Goal: Task Accomplishment & Management: Use online tool/utility

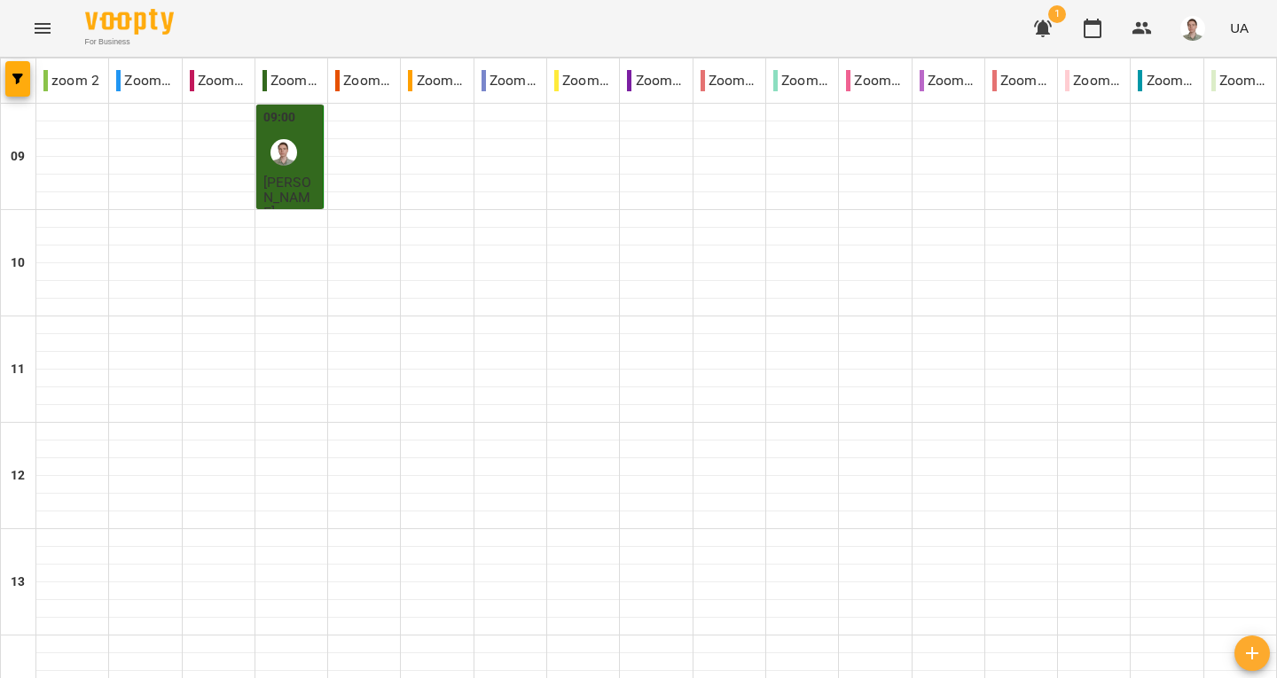
scroll to position [887, 0]
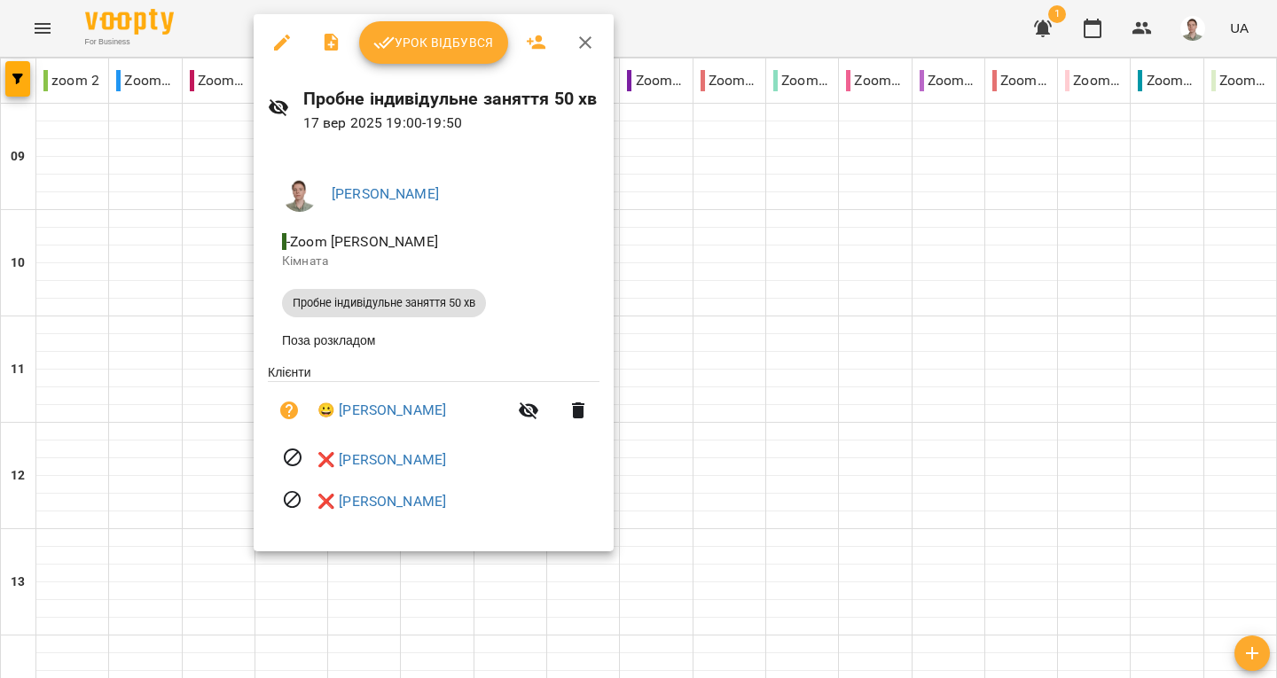
click at [433, 43] on span "Урок відбувся" at bounding box center [433, 42] width 121 height 21
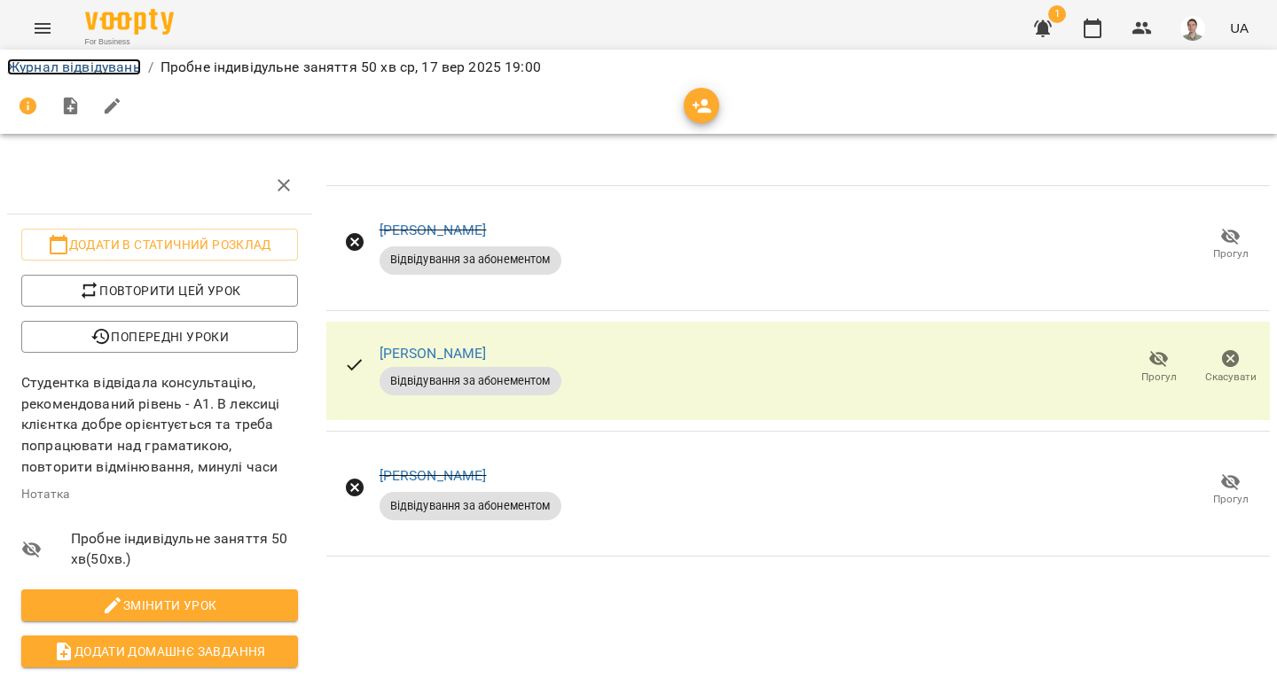
click at [98, 65] on link "Журнал відвідувань" at bounding box center [74, 67] width 134 height 17
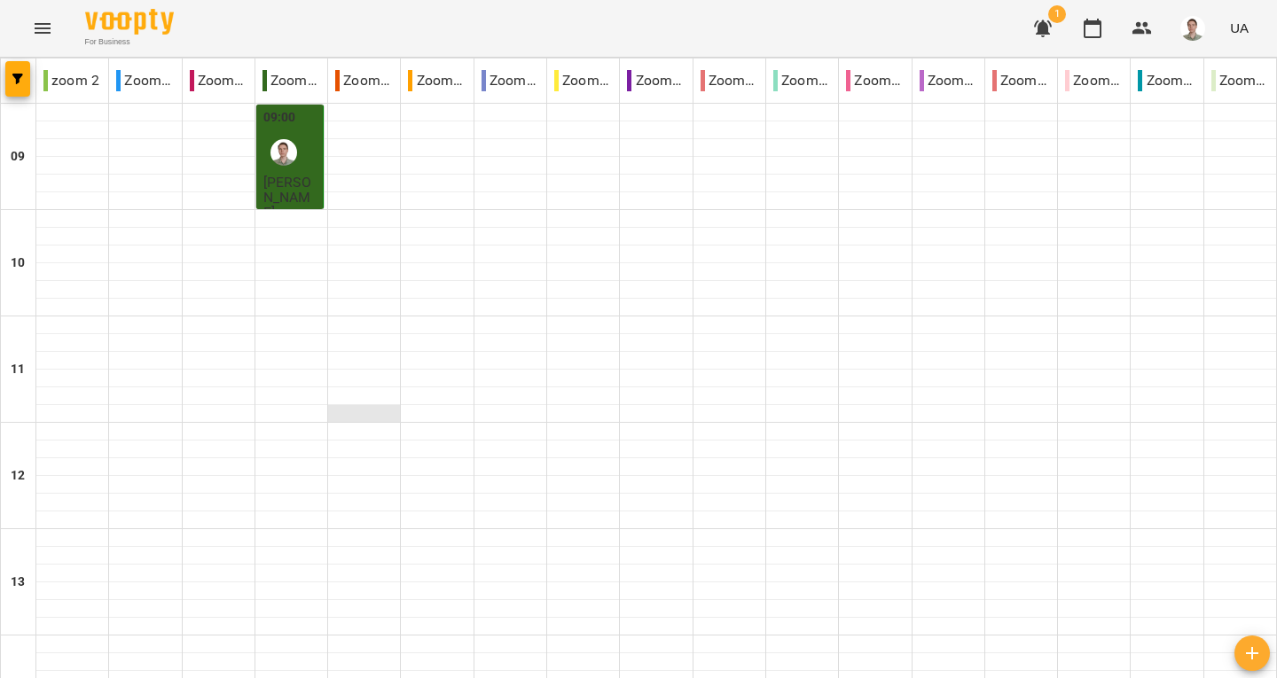
scroll to position [852, 0]
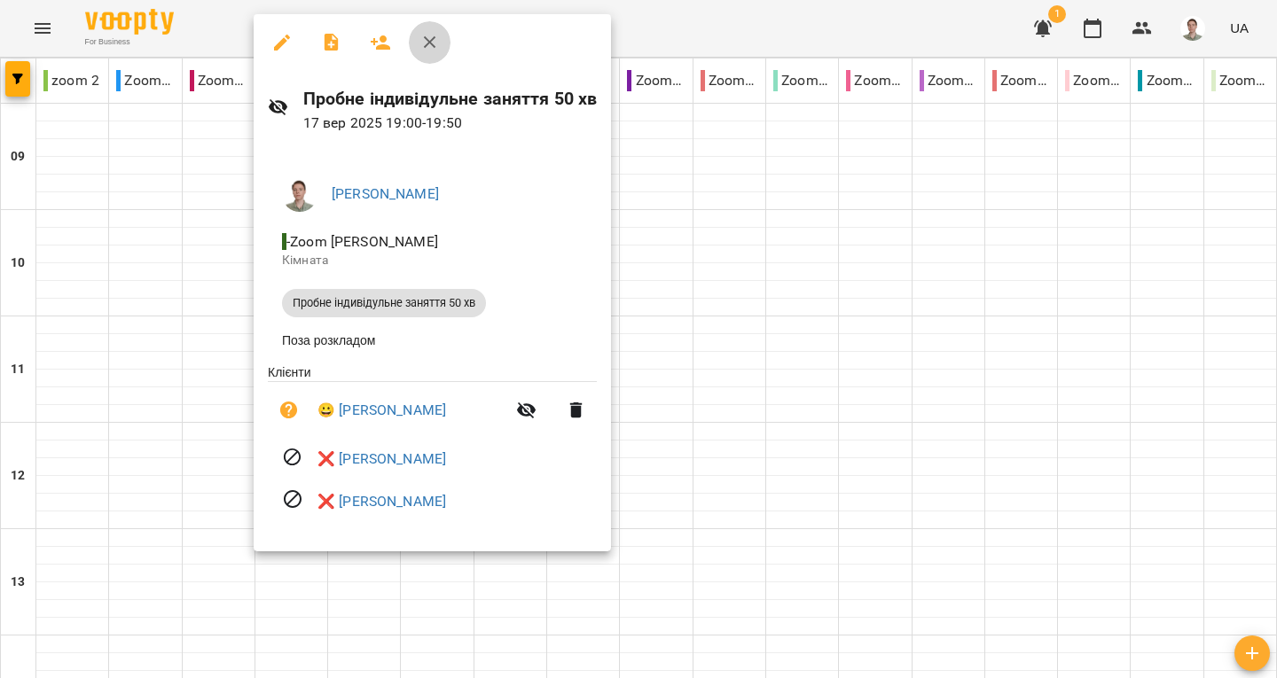
click at [434, 37] on icon "button" at bounding box center [430, 42] width 12 height 12
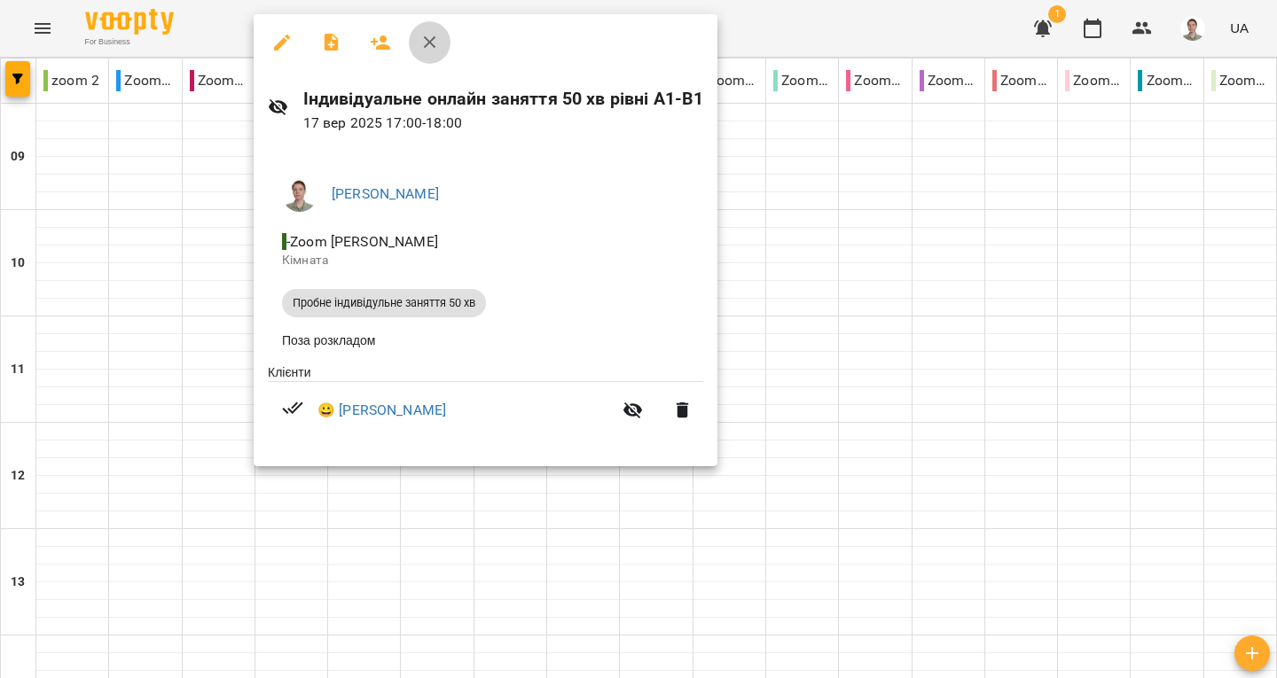
click at [430, 52] on icon "button" at bounding box center [429, 42] width 21 height 21
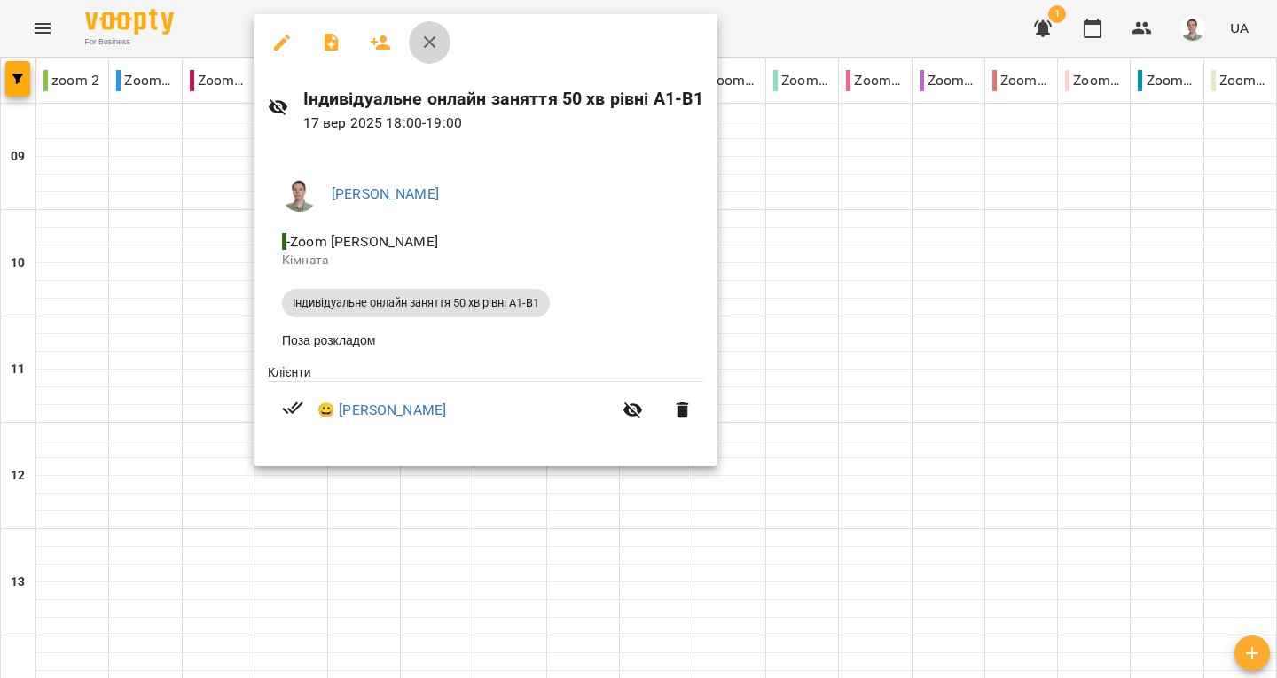
click at [434, 42] on icon "button" at bounding box center [429, 42] width 21 height 21
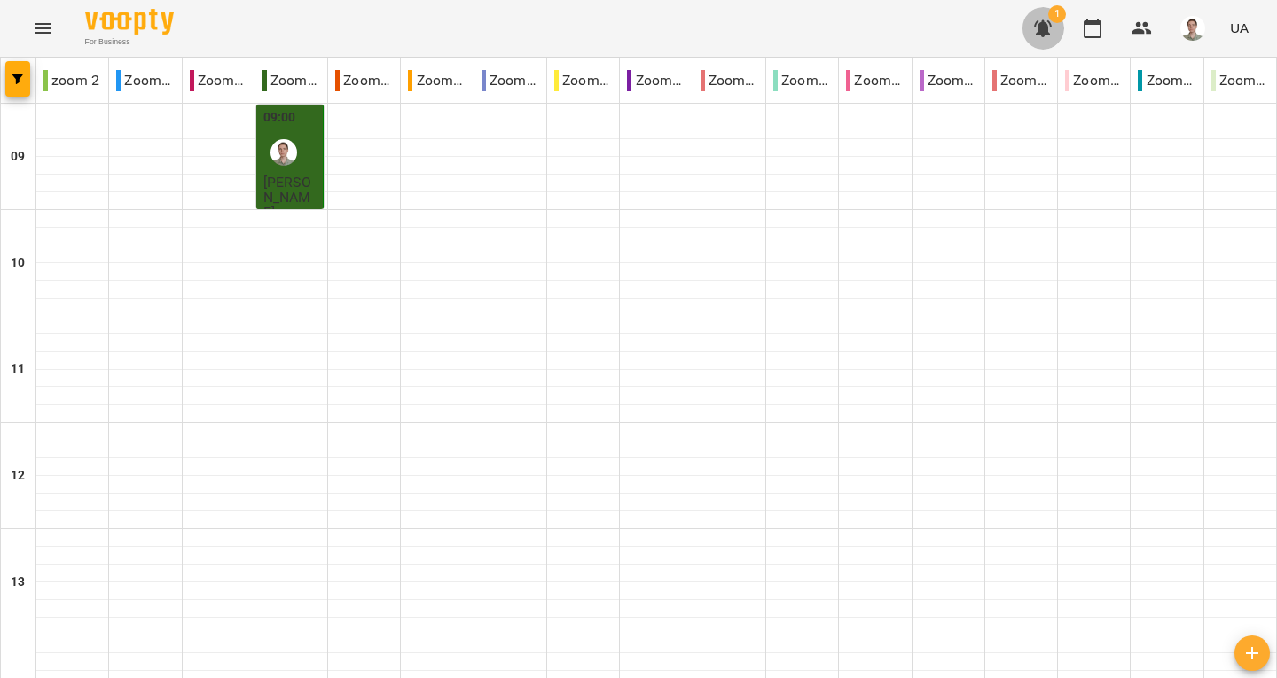
click at [1033, 29] on icon "button" at bounding box center [1042, 28] width 21 height 21
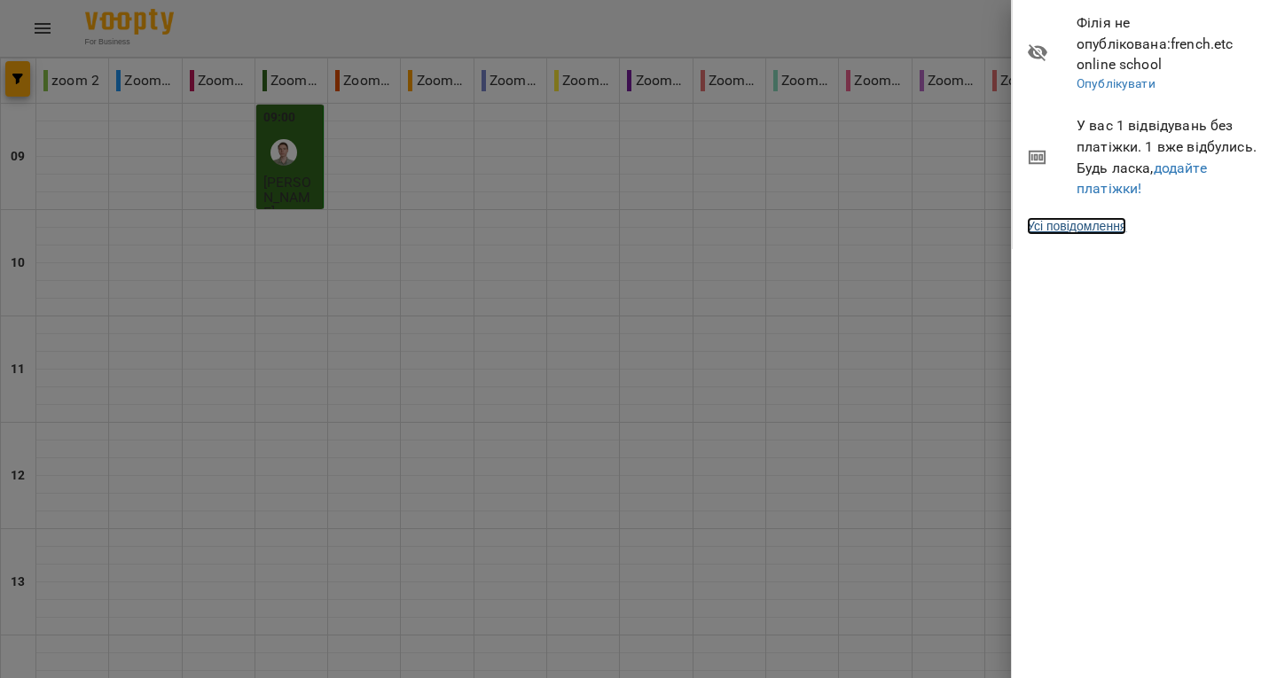
click at [1098, 217] on link "Усі повідомлення" at bounding box center [1076, 226] width 99 height 18
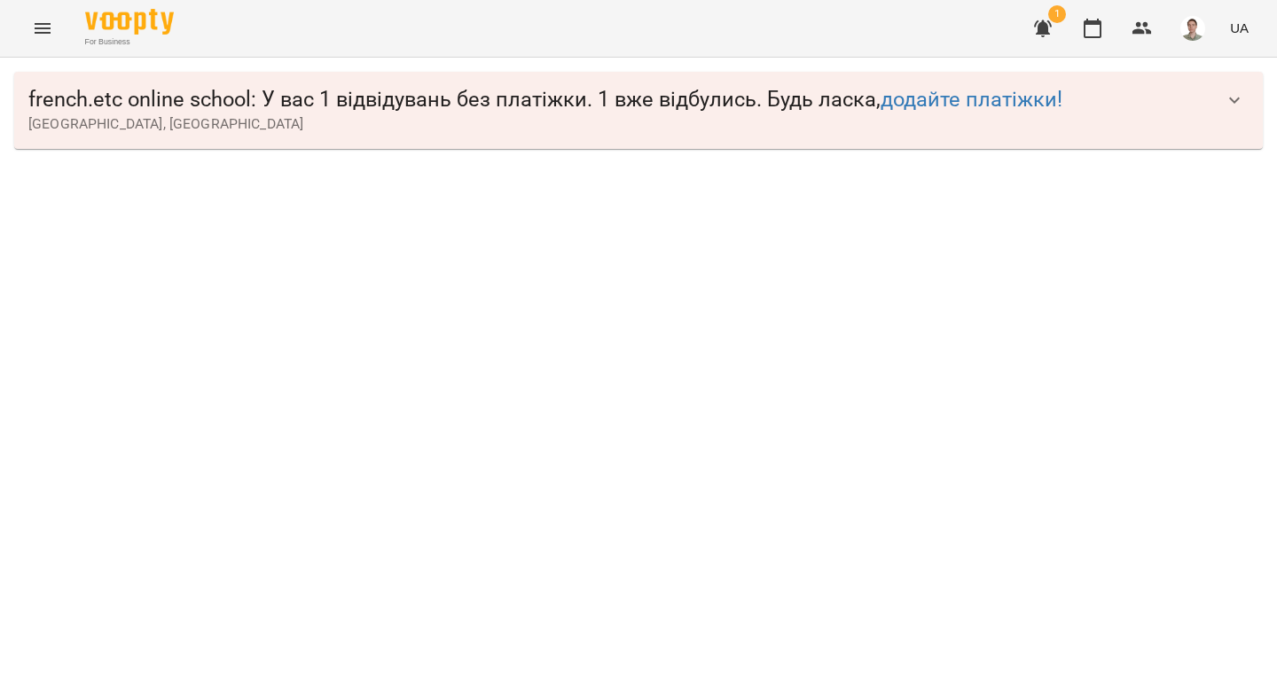
click at [1247, 95] on button "button" at bounding box center [1234, 100] width 43 height 43
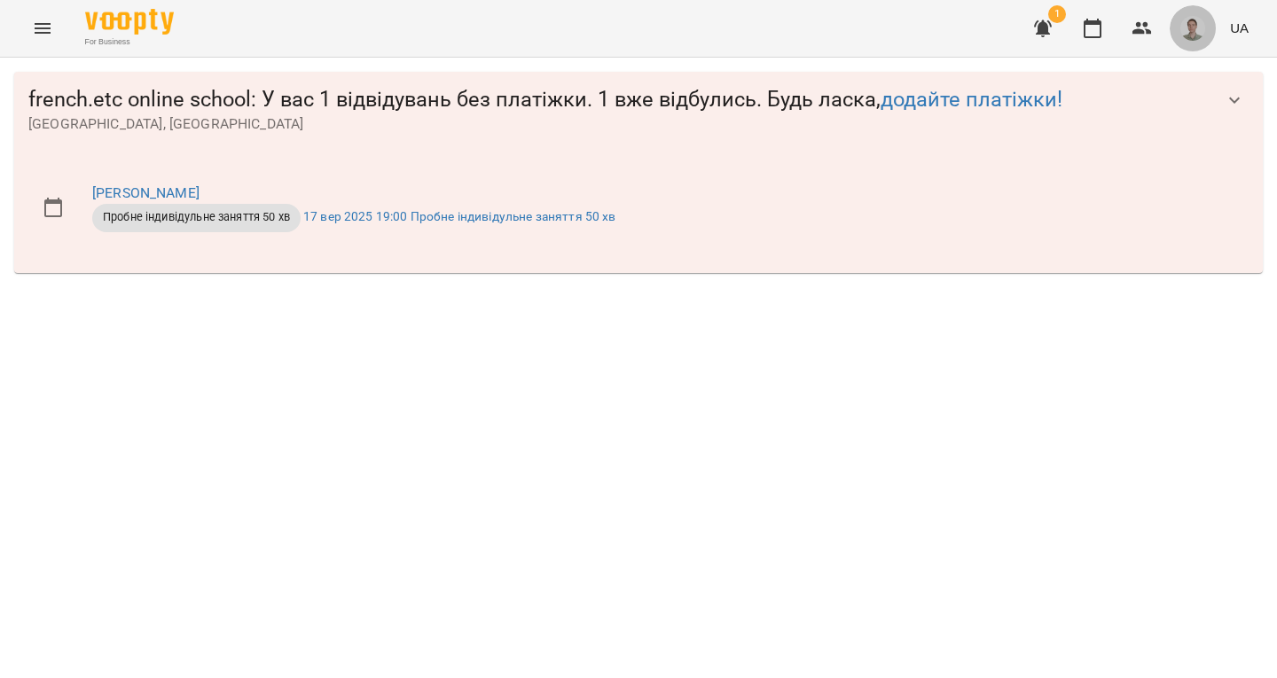
click at [1196, 22] on img "button" at bounding box center [1192, 28] width 25 height 25
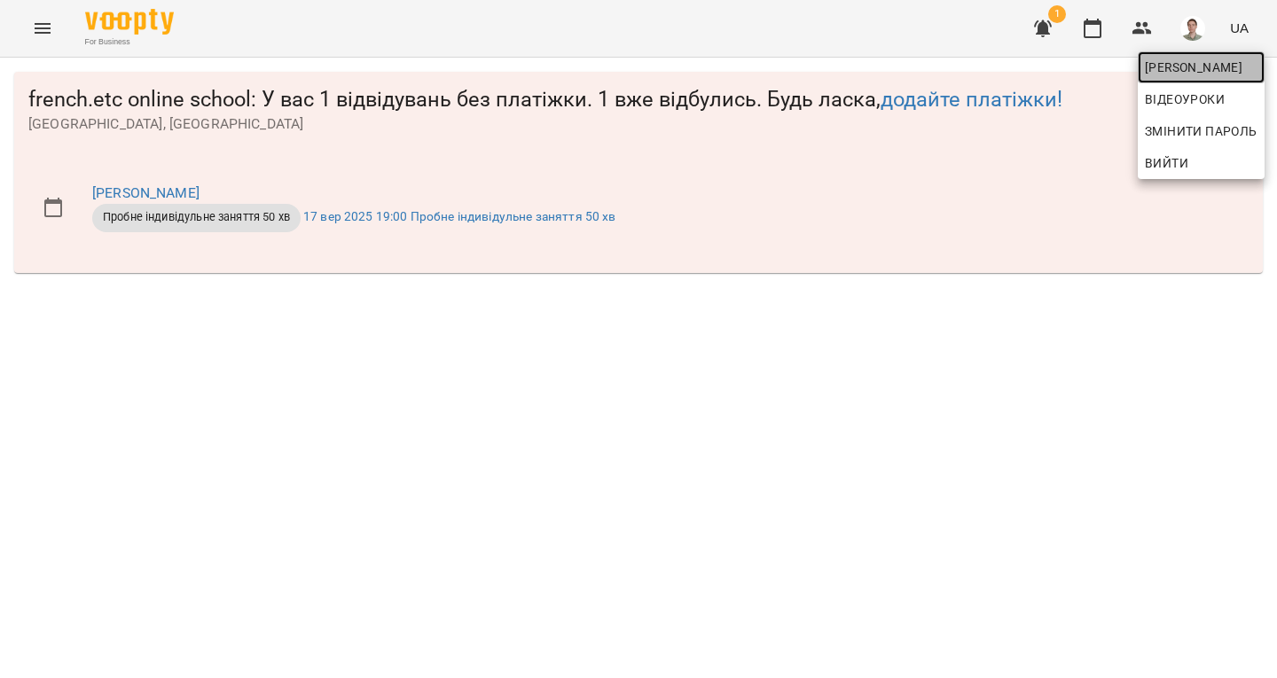
click at [1188, 60] on span "[PERSON_NAME]" at bounding box center [1201, 67] width 113 height 21
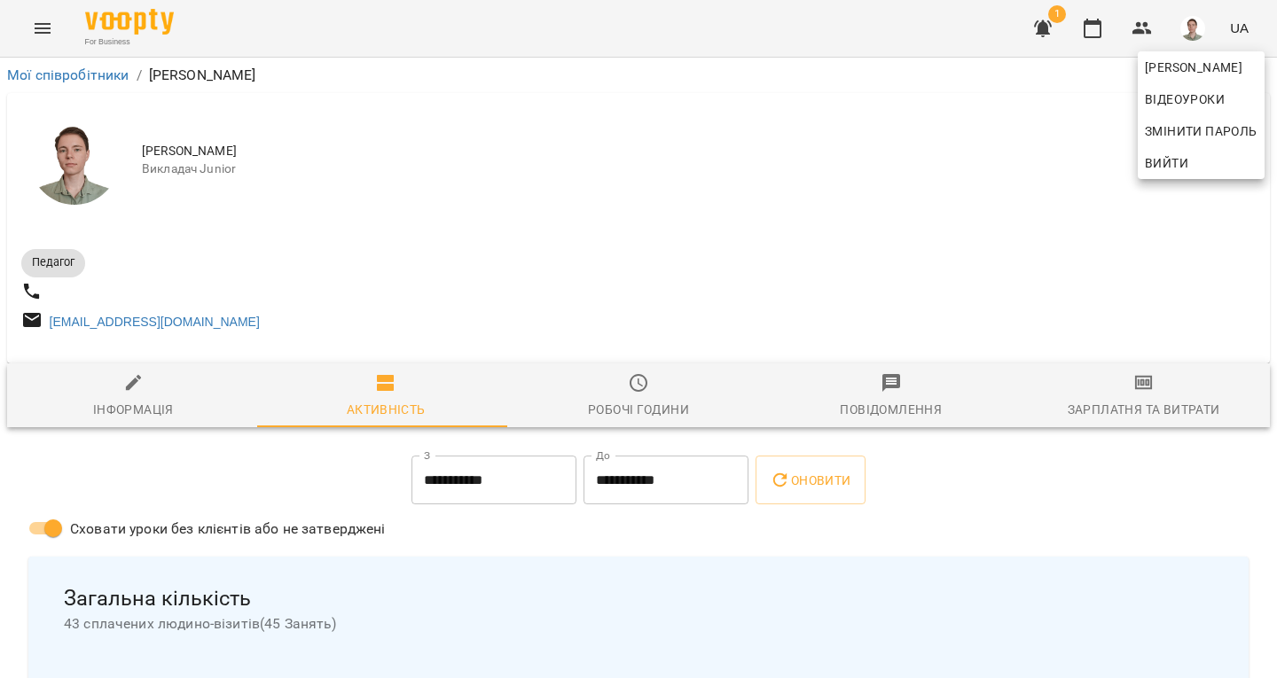
click at [455, 563] on div at bounding box center [638, 339] width 1277 height 678
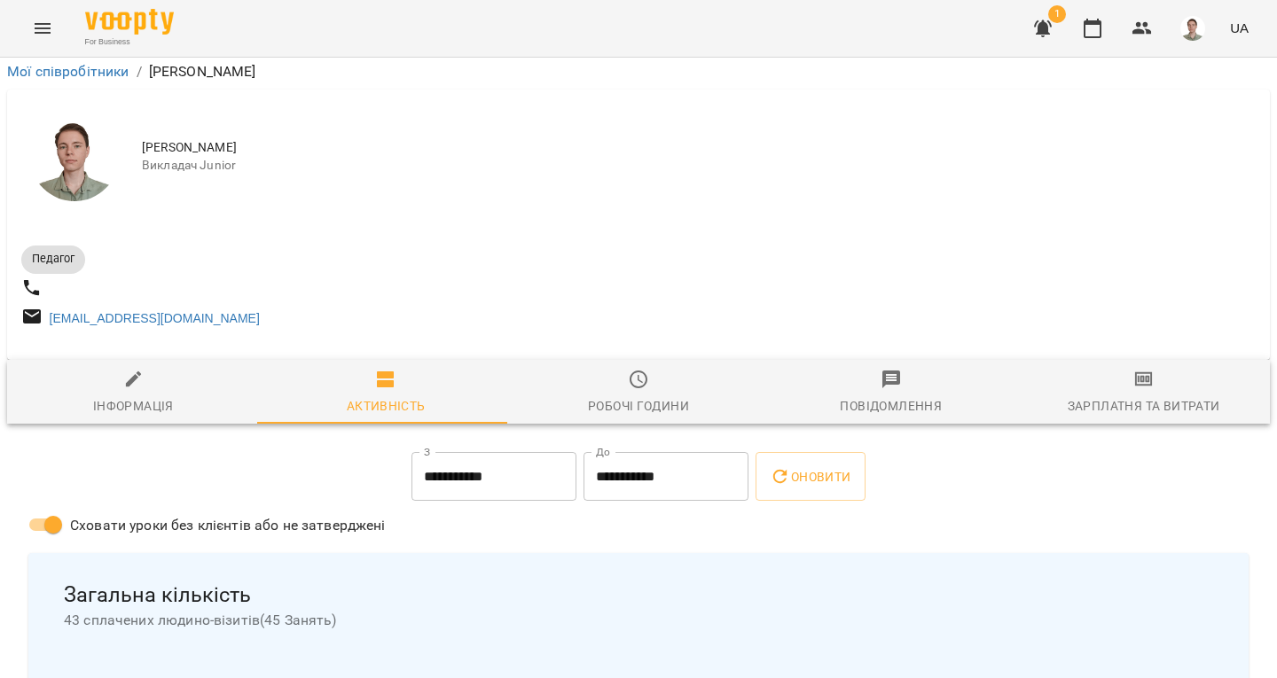
scroll to position [4558, 0]
click at [1195, 25] on img "button" at bounding box center [1192, 28] width 25 height 25
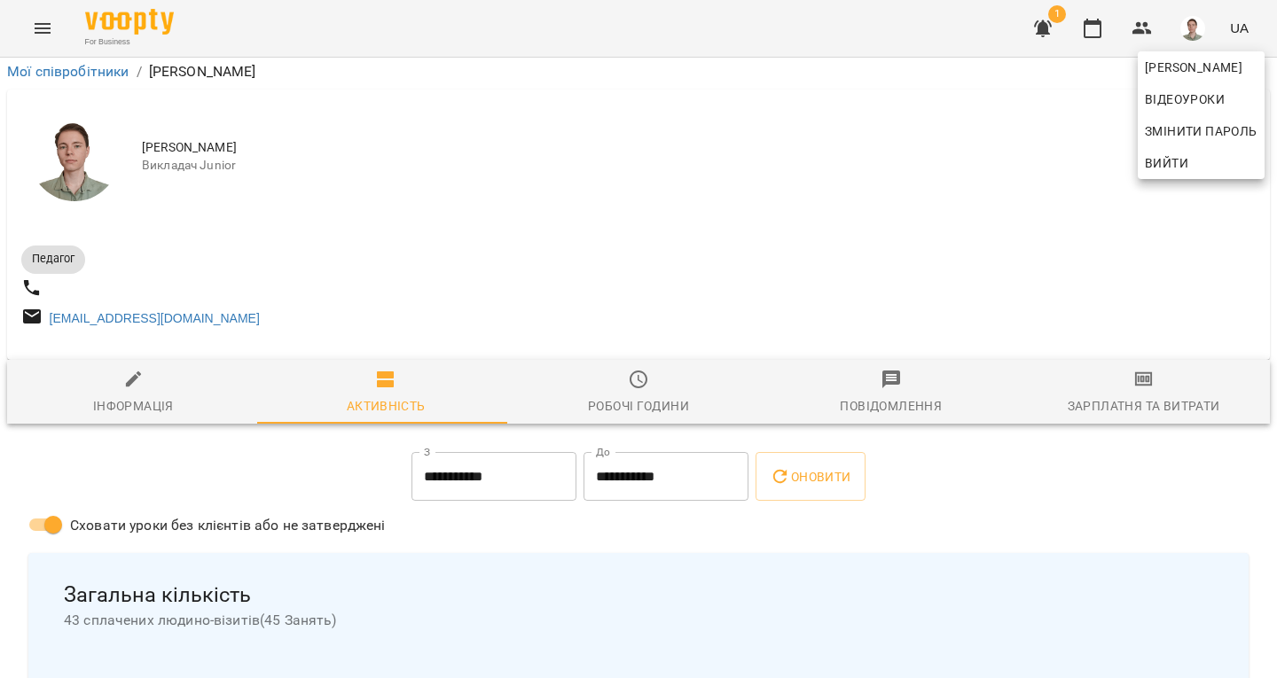
click at [977, 243] on div at bounding box center [638, 339] width 1277 height 678
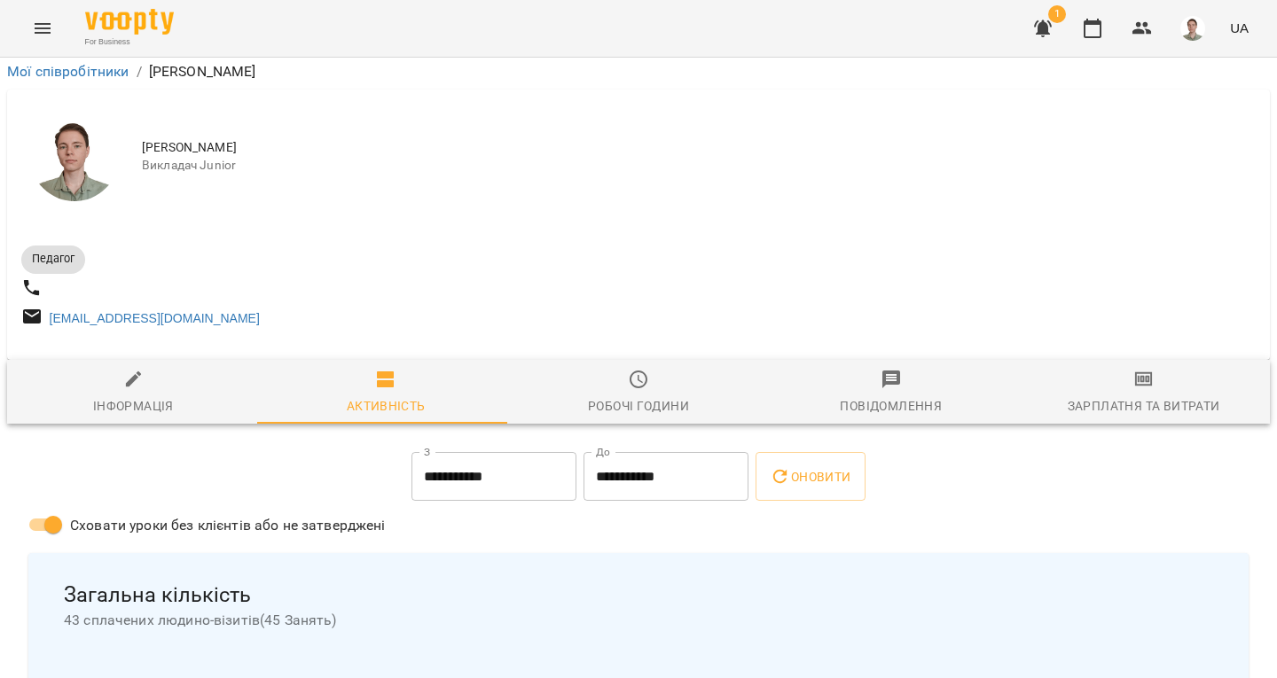
scroll to position [0, 0]
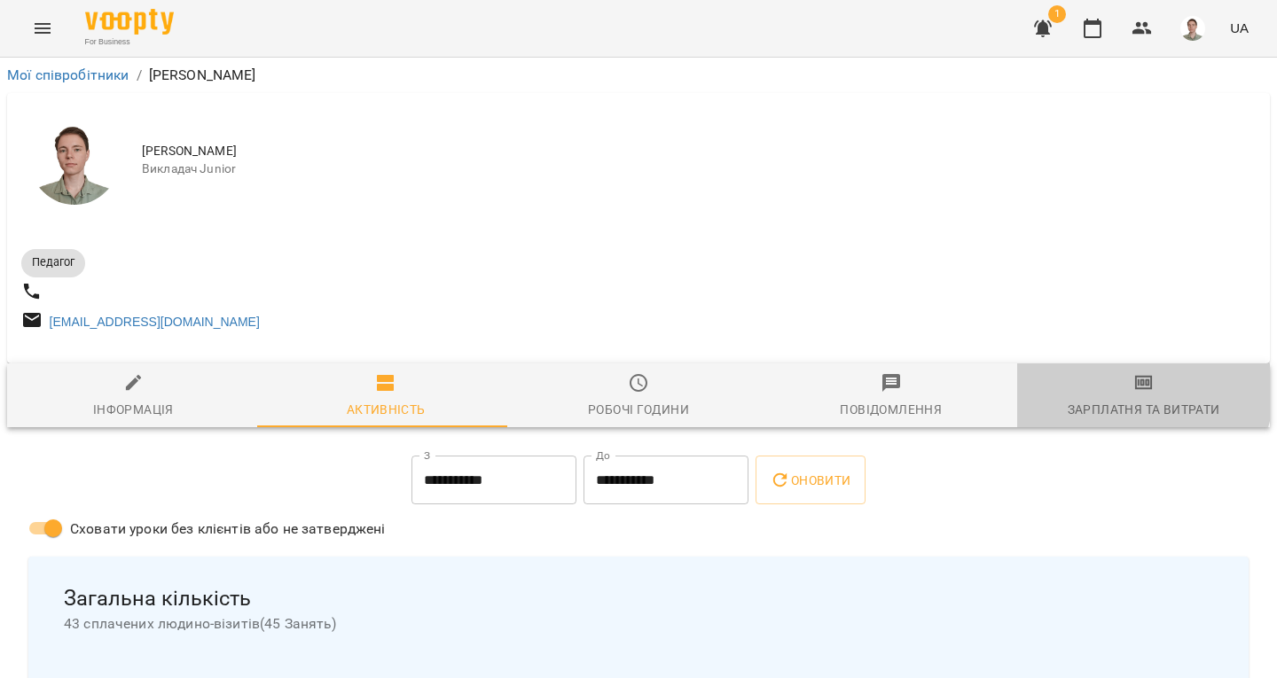
click at [1112, 393] on span "Зарплатня та Витрати" at bounding box center [1142, 396] width 231 height 48
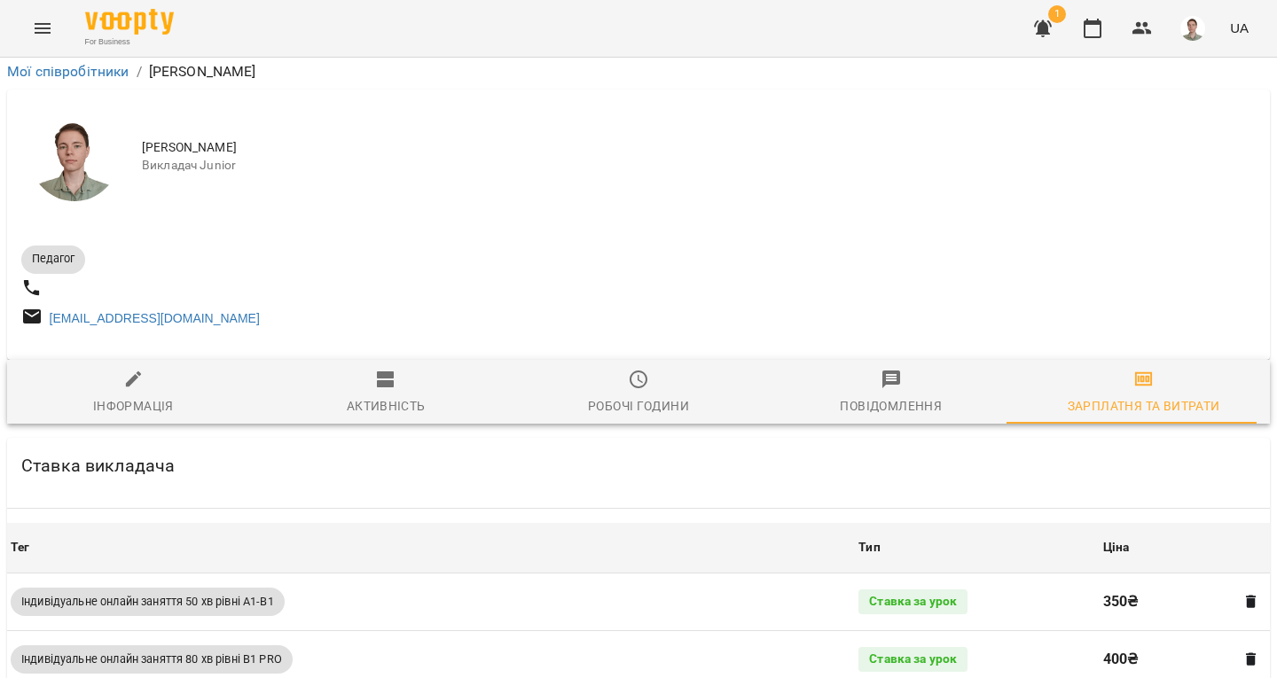
scroll to position [776, 0]
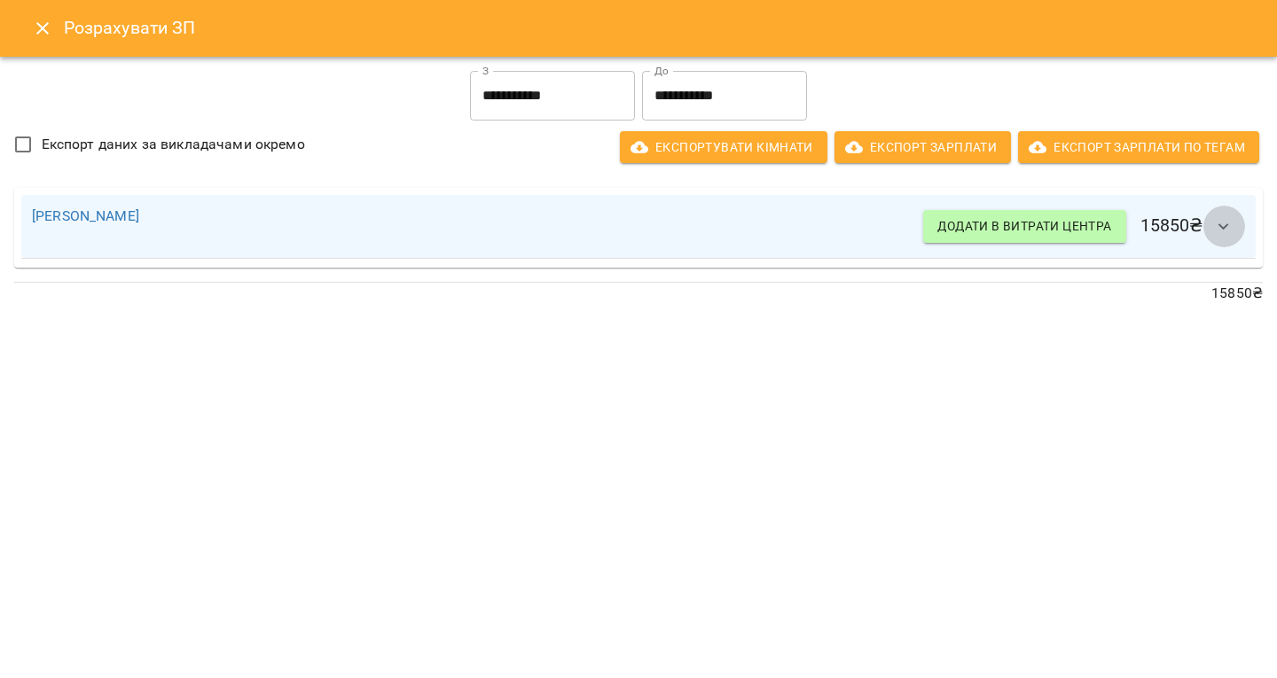
click at [1219, 235] on icon "button" at bounding box center [1223, 226] width 21 height 21
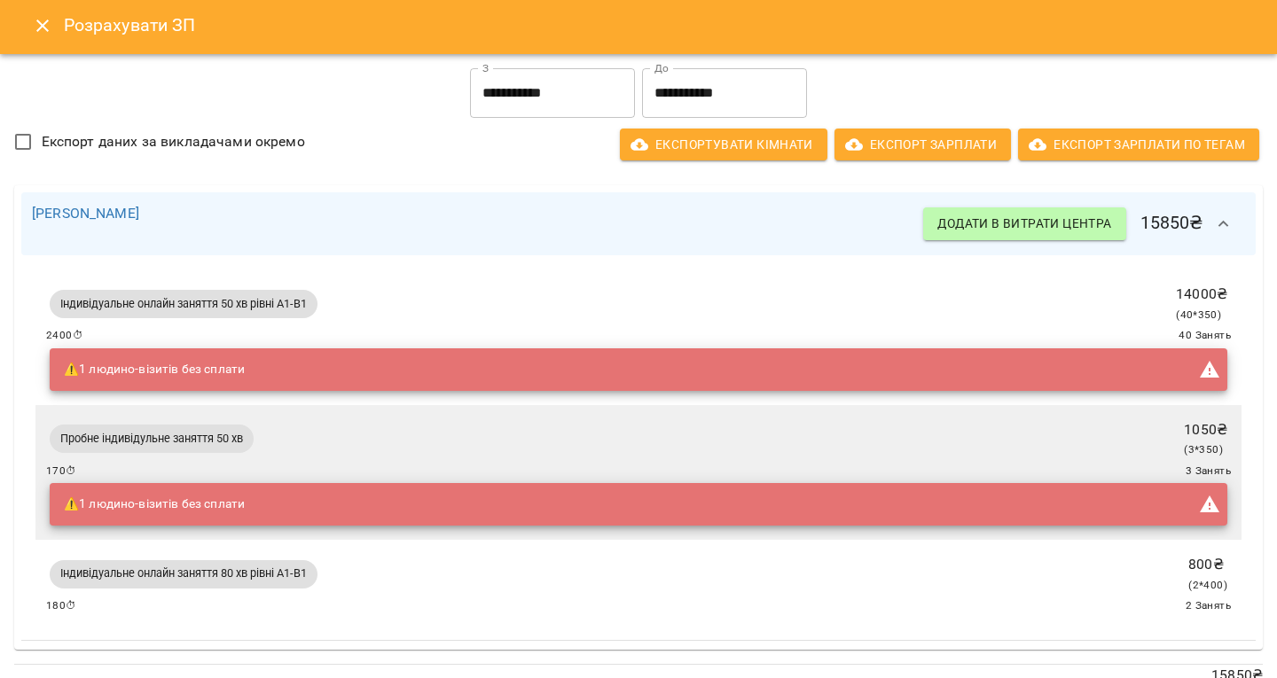
scroll to position [0, 0]
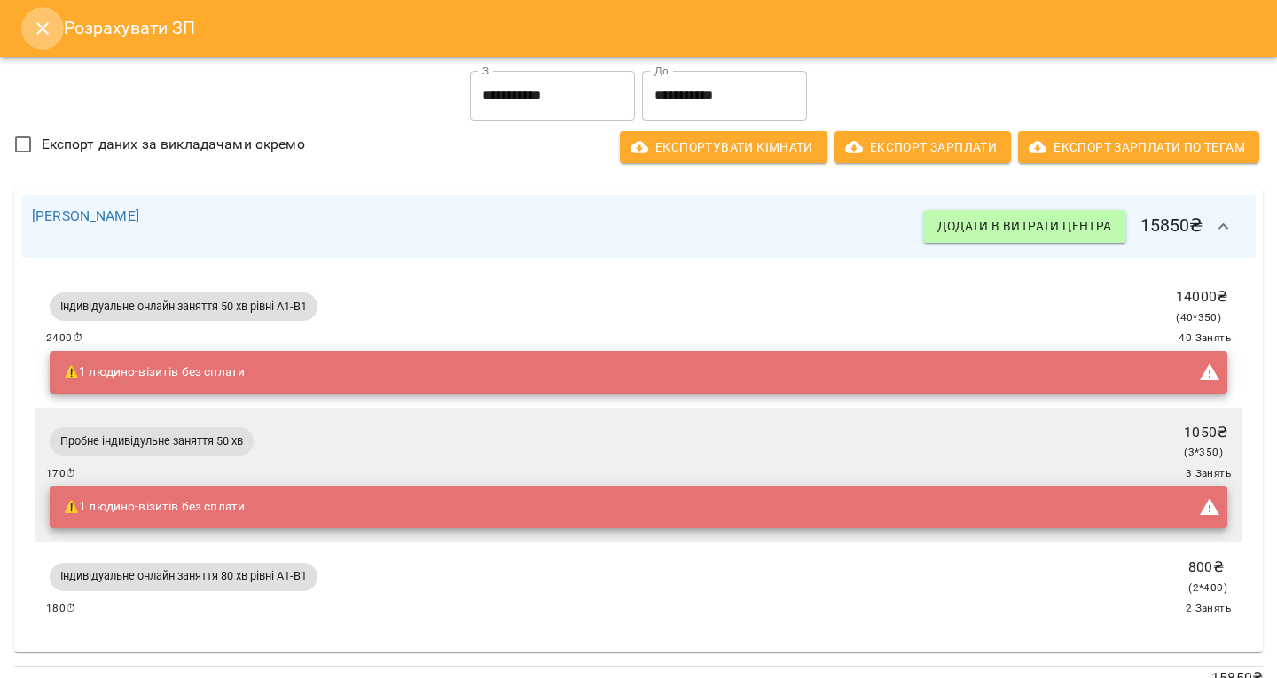
click at [46, 40] on button "Close" at bounding box center [42, 28] width 43 height 43
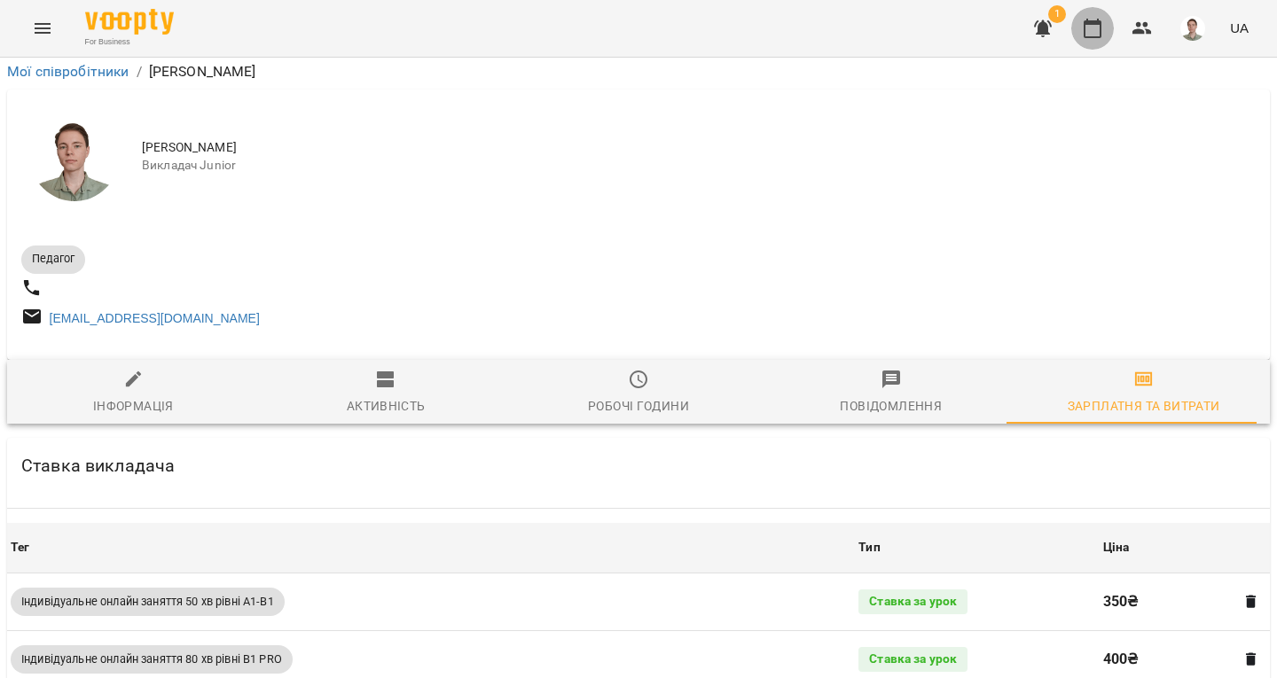
click at [1087, 46] on button "button" at bounding box center [1092, 28] width 43 height 43
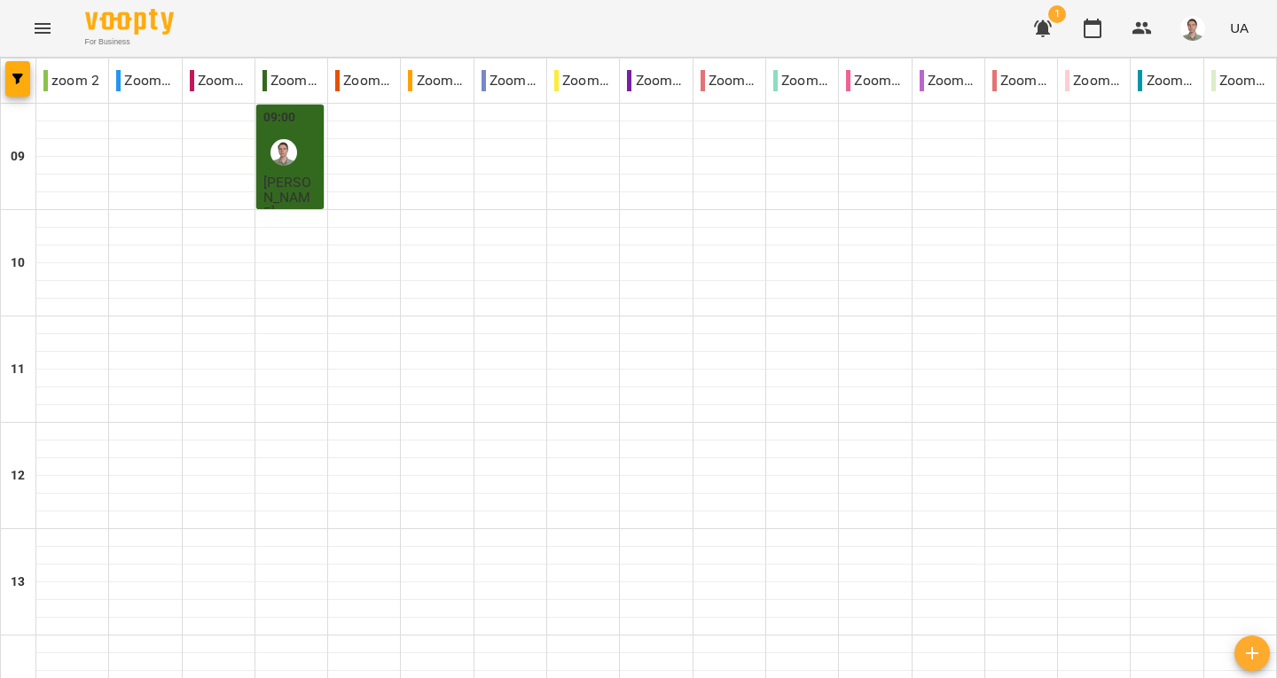
scroll to position [829, 0]
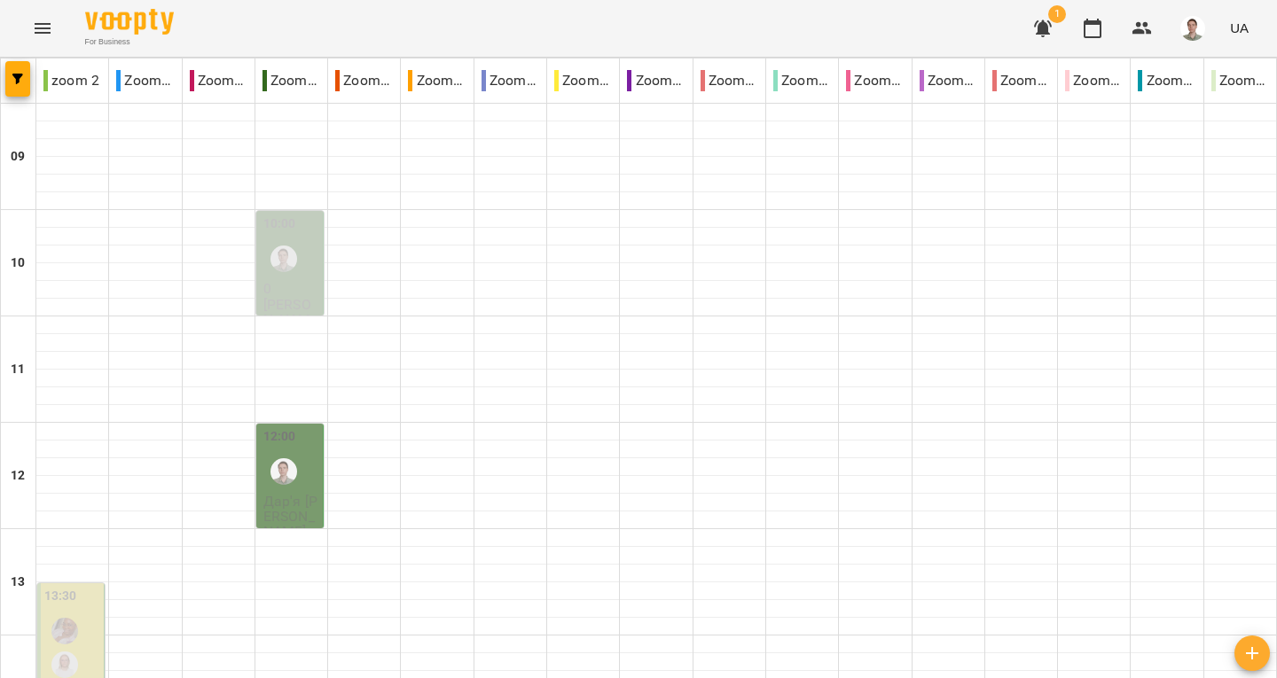
scroll to position [41, 0]
